Goal: Task Accomplishment & Management: Use online tool/utility

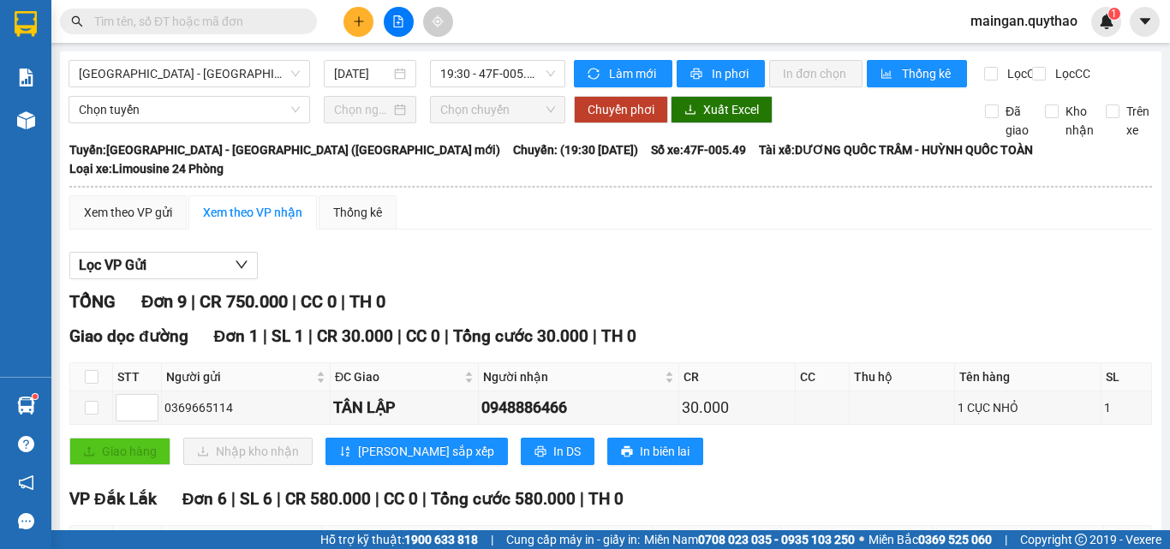
drag, startPoint x: 272, startPoint y: 68, endPoint x: 278, endPoint y: 112, distance: 44.9
click at [271, 68] on span "[GEOGRAPHIC_DATA] - [GEOGRAPHIC_DATA] ([GEOGRAPHIC_DATA] mới)" at bounding box center [189, 74] width 221 height 26
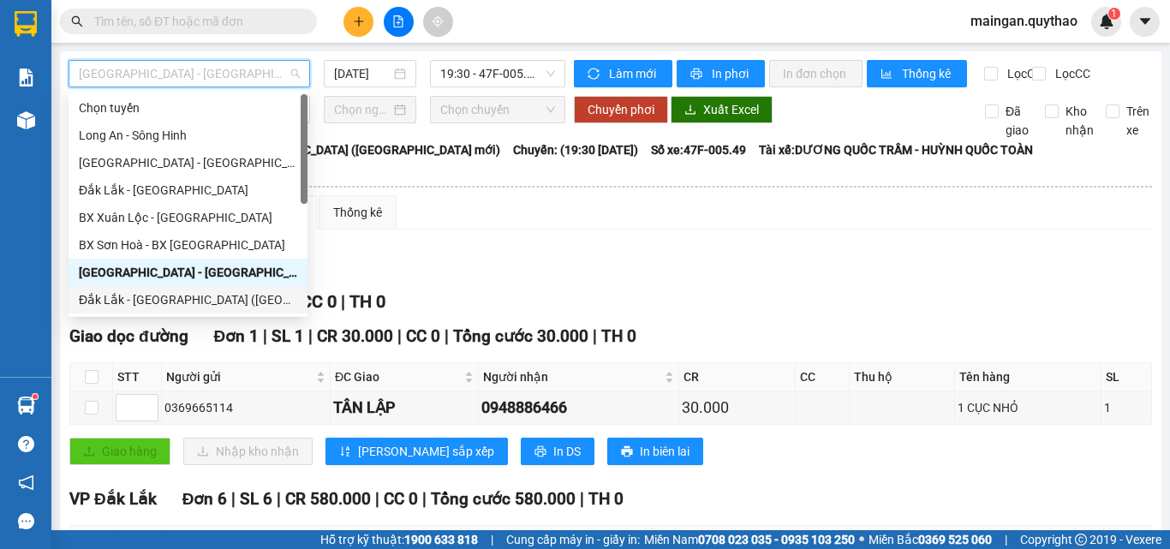
click at [206, 298] on div "Đắk Lắk - [GEOGRAPHIC_DATA] ([GEOGRAPHIC_DATA] mới)" at bounding box center [188, 299] width 218 height 19
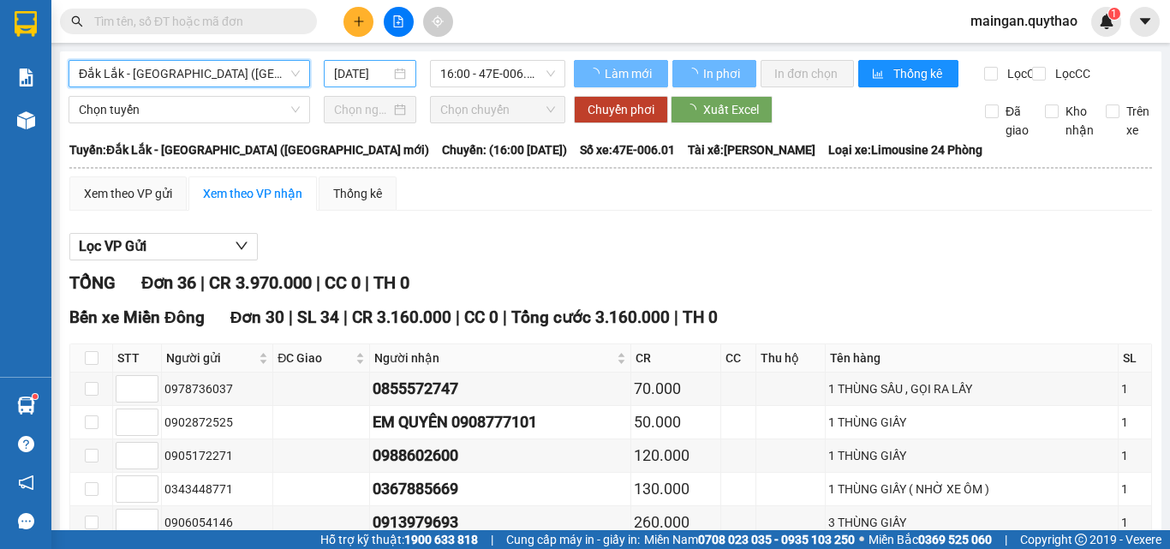
click at [376, 81] on input "[DATE]" at bounding box center [362, 73] width 57 height 19
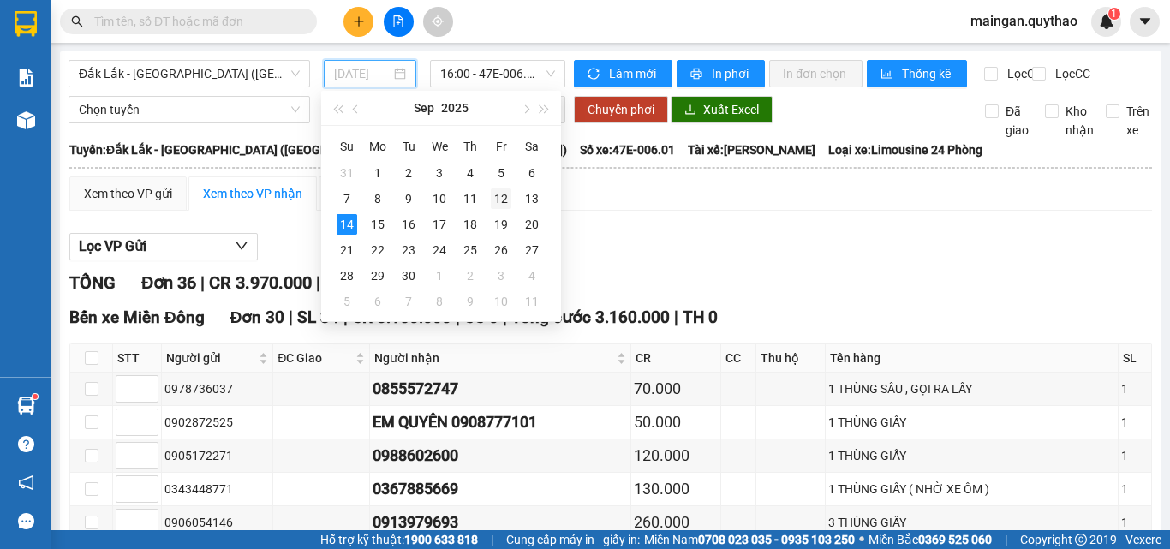
click at [497, 199] on div "12" at bounding box center [501, 198] width 21 height 21
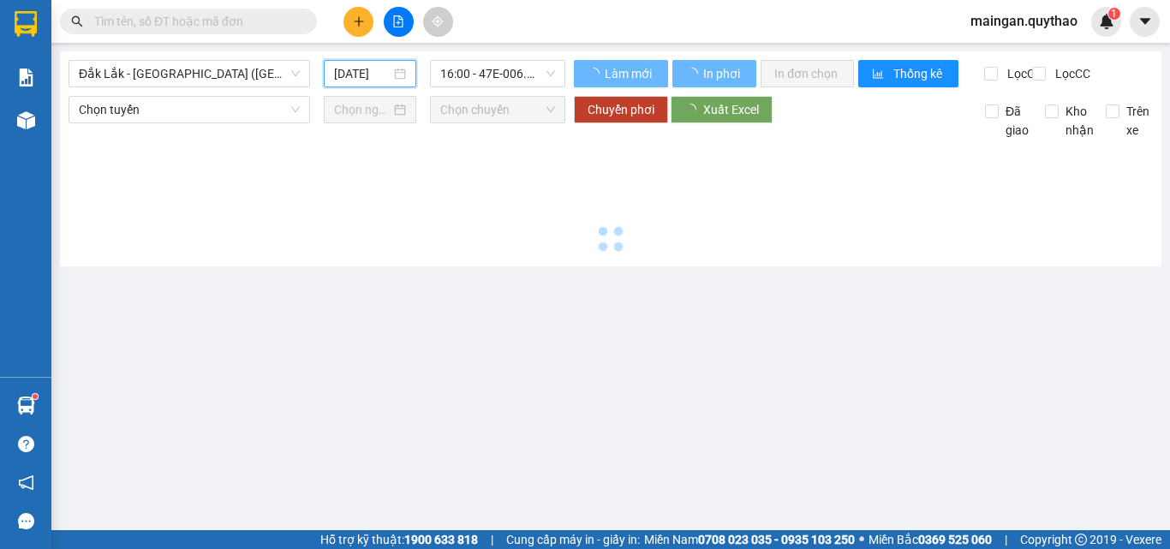
type input "[DATE]"
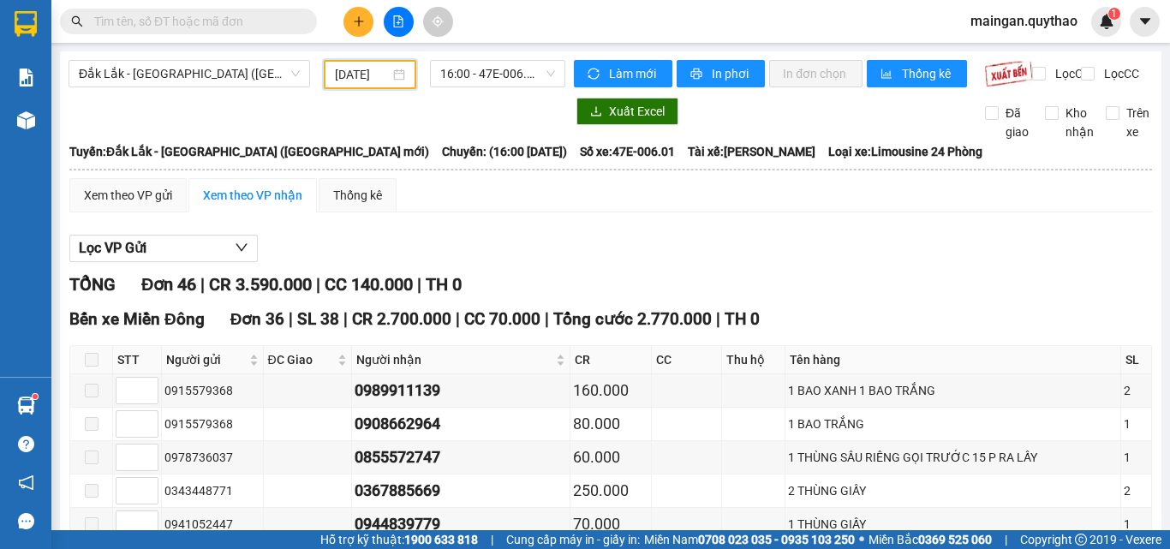
drag, startPoint x: 296, startPoint y: 77, endPoint x: 277, endPoint y: 184, distance: 108.9
click at [295, 80] on span "Đắk Lắk - [GEOGRAPHIC_DATA] ([GEOGRAPHIC_DATA] mới)" at bounding box center [189, 74] width 221 height 26
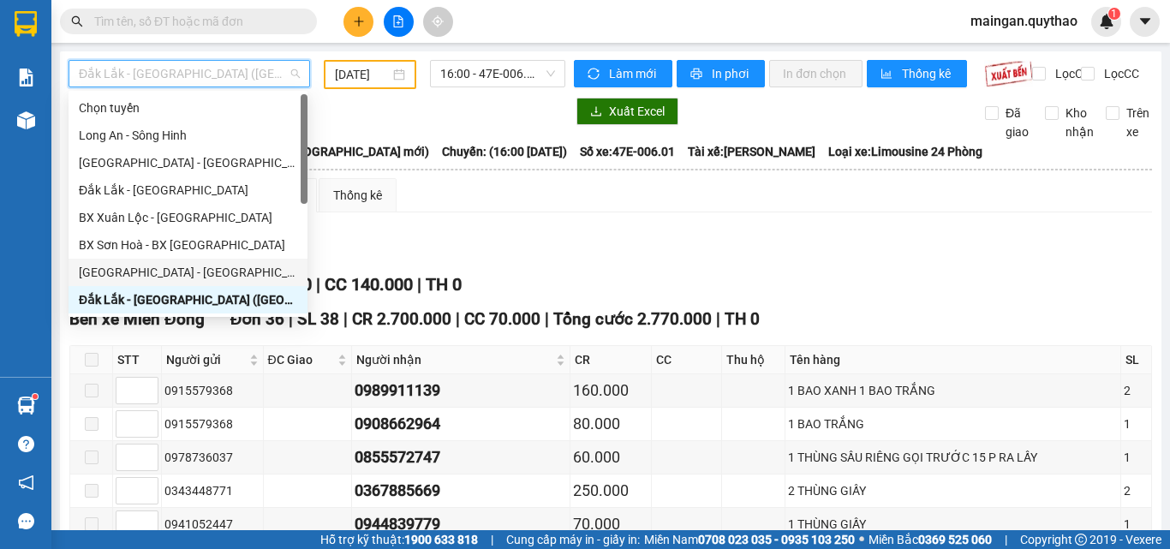
click at [206, 277] on div "[GEOGRAPHIC_DATA] - [GEOGRAPHIC_DATA] ([GEOGRAPHIC_DATA] mới)" at bounding box center [188, 272] width 218 height 19
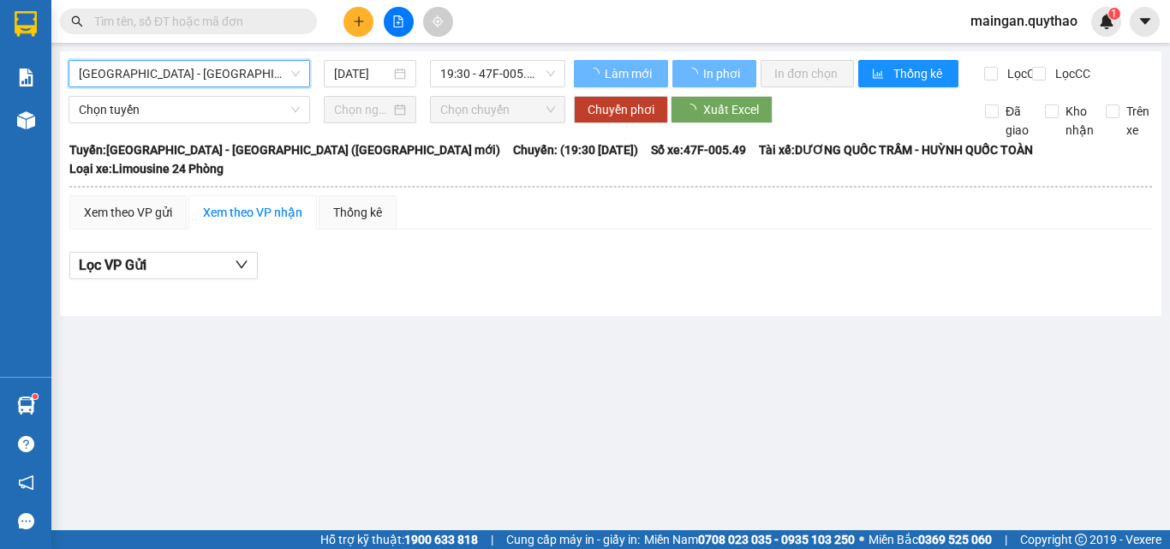
click at [342, 69] on input "[DATE]" at bounding box center [362, 73] width 57 height 19
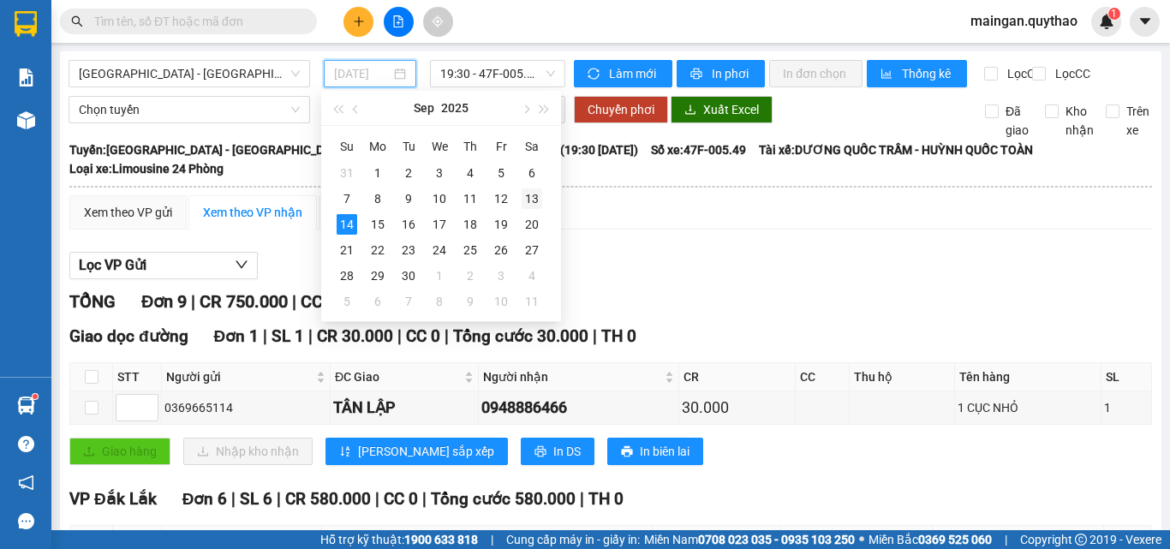
click at [535, 200] on div "13" at bounding box center [532, 198] width 21 height 21
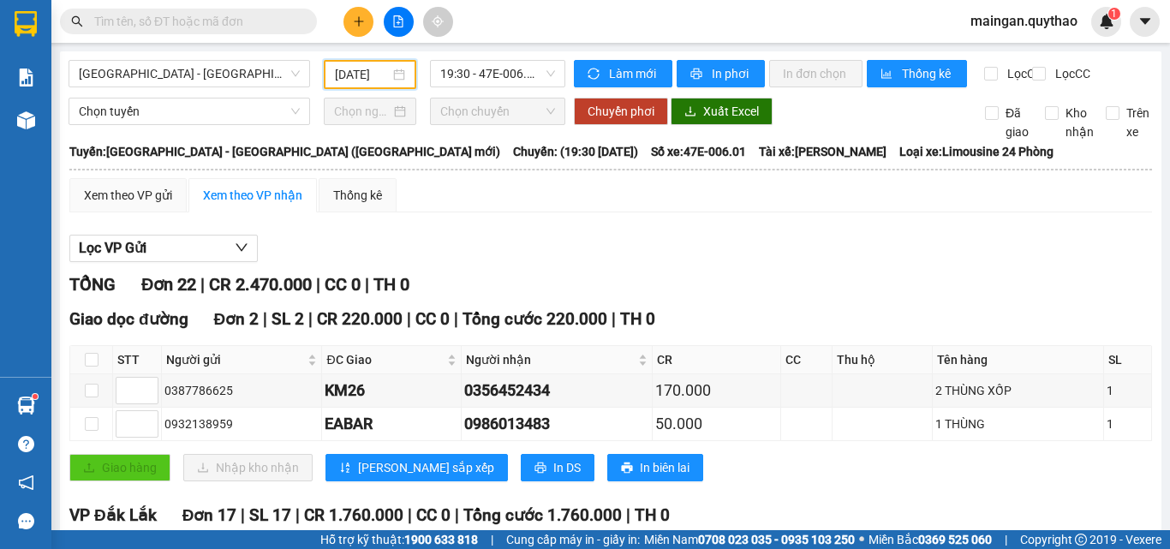
drag, startPoint x: 351, startPoint y: 73, endPoint x: 379, endPoint y: 122, distance: 56.0
click at [354, 79] on input "[DATE]" at bounding box center [362, 74] width 55 height 19
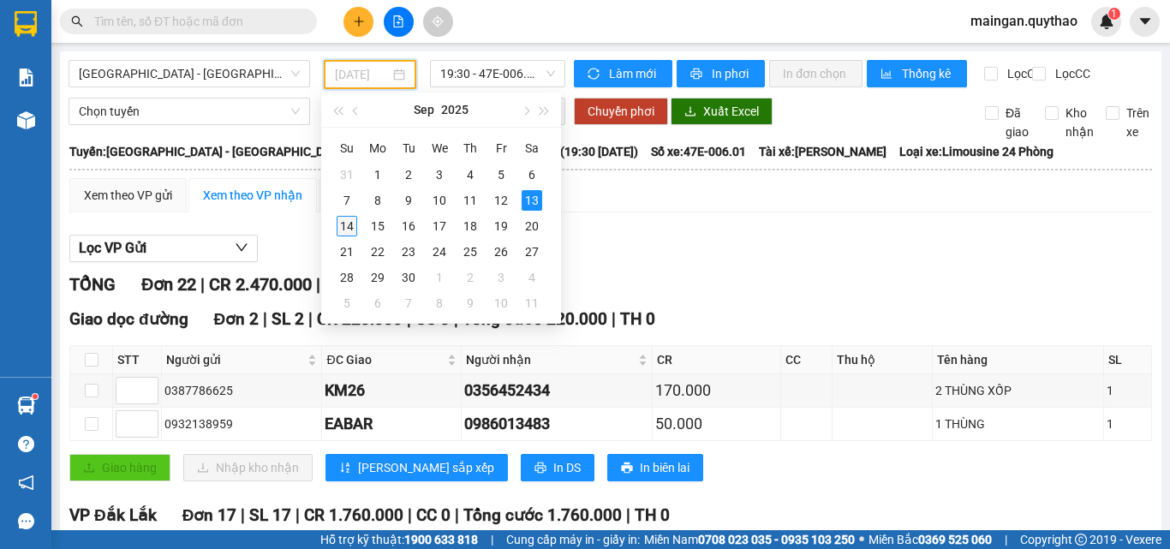
click at [343, 219] on div "14" at bounding box center [347, 226] width 21 height 21
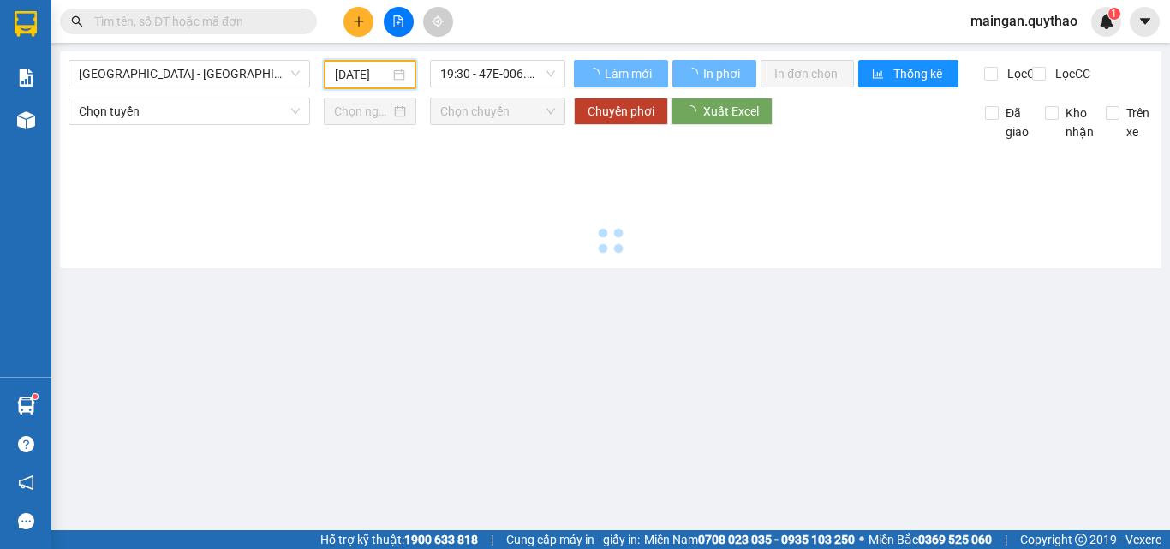
type input "[DATE]"
